Goal: Find specific page/section

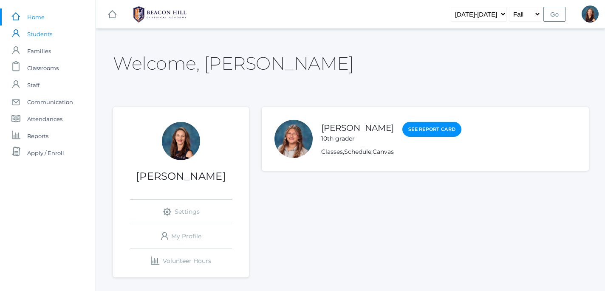
click at [42, 35] on span "Students" at bounding box center [39, 33] width 25 height 17
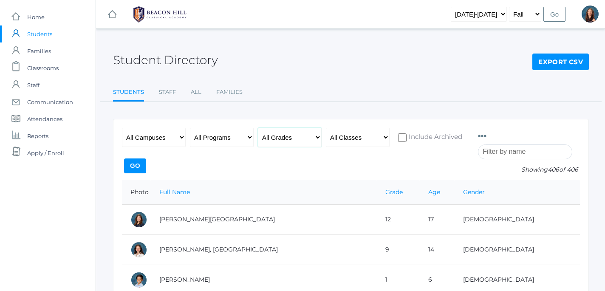
click at [258, 128] on select "All Grades Grammar - Kindergarten - 1st Grade - 2nd Grade - 3rd Grade - 4th Gra…" at bounding box center [290, 137] width 64 height 19
select select "9"
click option "- 9th Grade" at bounding box center [0, 0] width 0 height 0
click at [146, 163] on input "Go" at bounding box center [135, 165] width 22 height 15
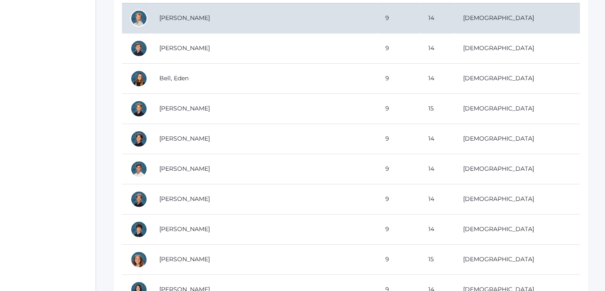
scroll to position [234, 0]
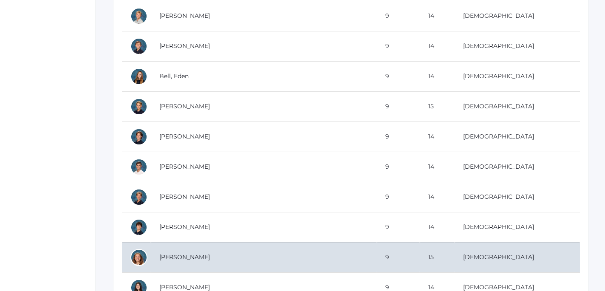
click at [174, 255] on td "[PERSON_NAME]" at bounding box center [264, 257] width 226 height 30
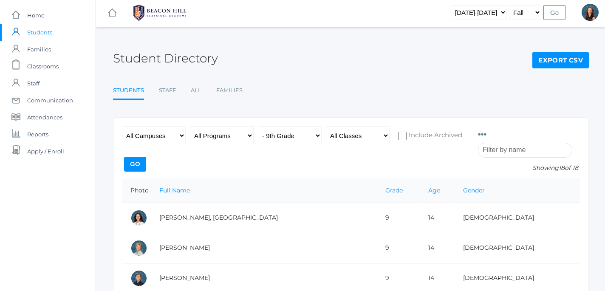
scroll to position [0, 0]
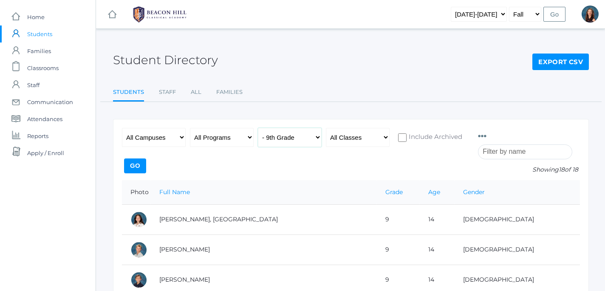
click at [258, 128] on select "All Grades Grammar - Kindergarten - 1st Grade - 2nd Grade - 3rd Grade - 4th Gra…" at bounding box center [290, 137] width 64 height 19
select select "8"
click option "- 8th Grade" at bounding box center [0, 0] width 0 height 0
click at [146, 160] on input "Go" at bounding box center [135, 165] width 22 height 15
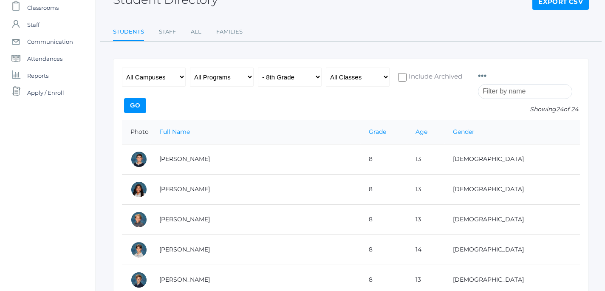
scroll to position [59, 0]
